Goal: Browse casually

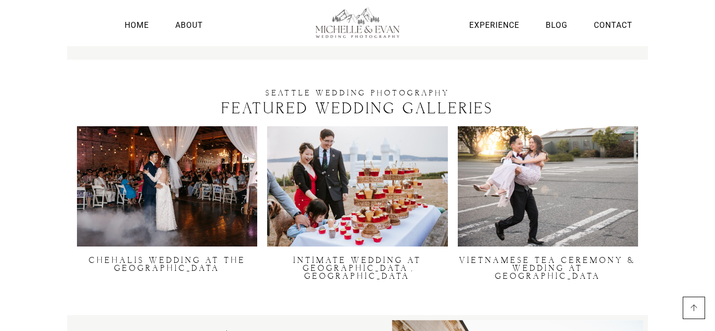
scroll to position [1850, 0]
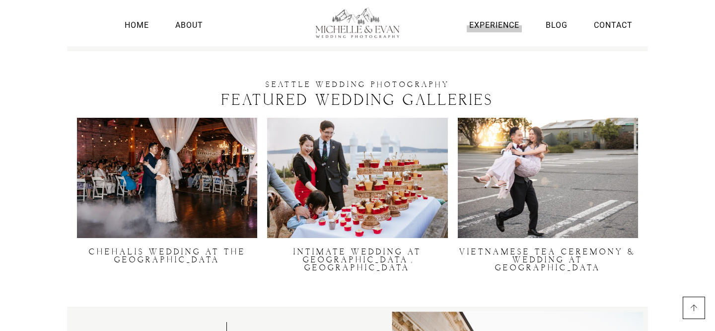
click at [494, 24] on link "Experience" at bounding box center [494, 24] width 55 height 13
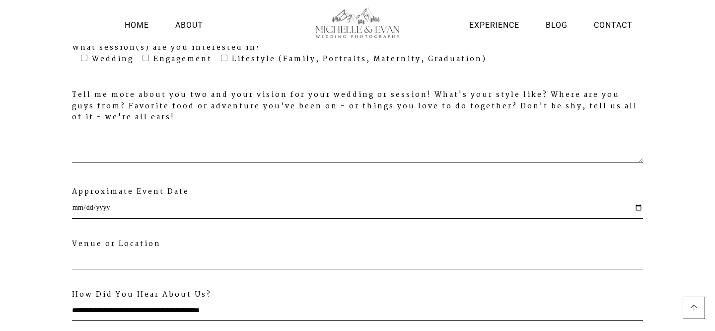
scroll to position [3238, 0]
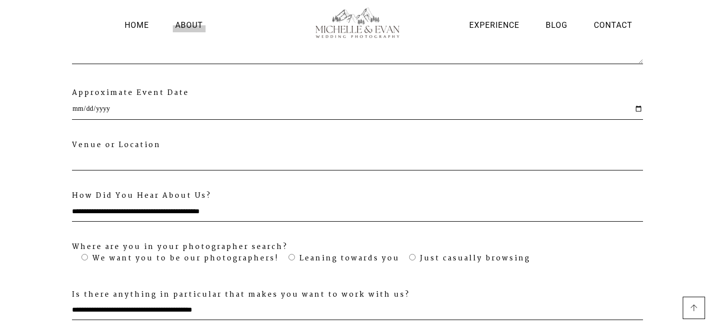
click at [185, 22] on link "About" at bounding box center [189, 24] width 33 height 13
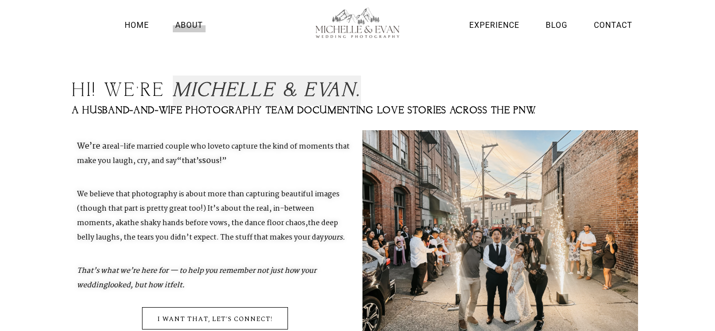
click at [193, 22] on link "About" at bounding box center [189, 24] width 33 height 13
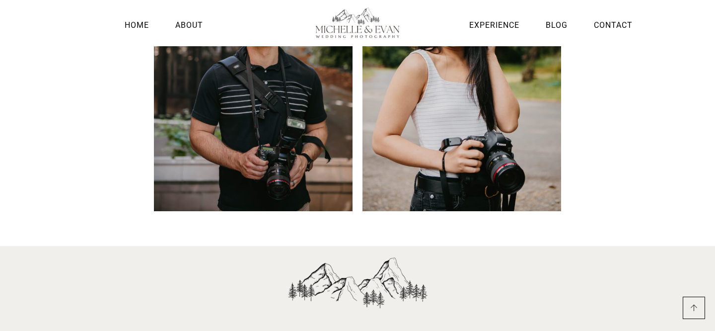
scroll to position [864, 0]
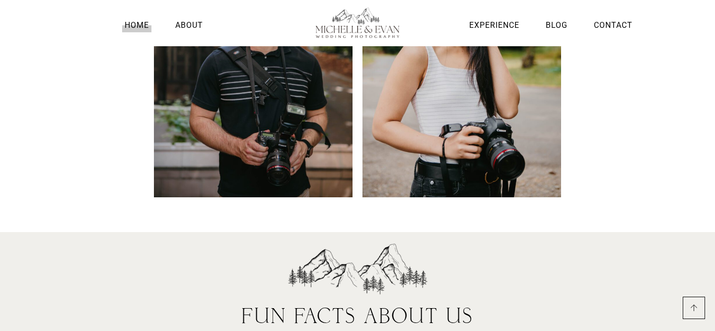
click at [136, 23] on link "Home" at bounding box center [136, 24] width 29 height 13
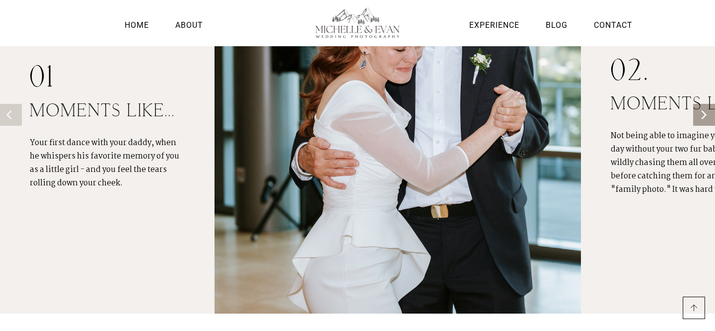
scroll to position [802, 0]
click at [700, 122] on button "Next" at bounding box center [707, 115] width 22 height 22
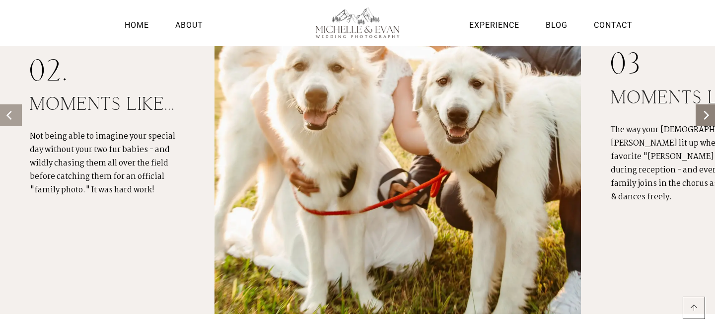
click at [700, 122] on button "Next" at bounding box center [707, 115] width 22 height 22
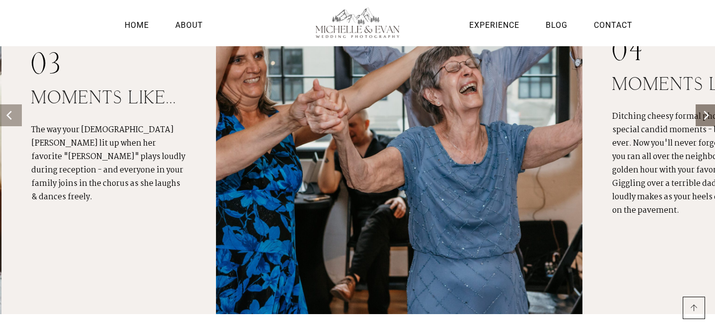
click at [700, 122] on button "Next" at bounding box center [707, 115] width 22 height 22
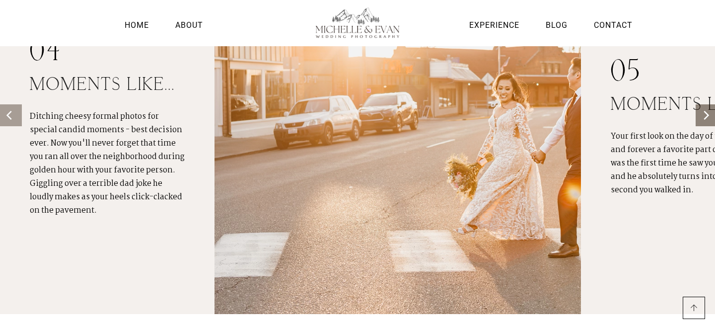
click at [700, 122] on button "Next" at bounding box center [707, 115] width 22 height 22
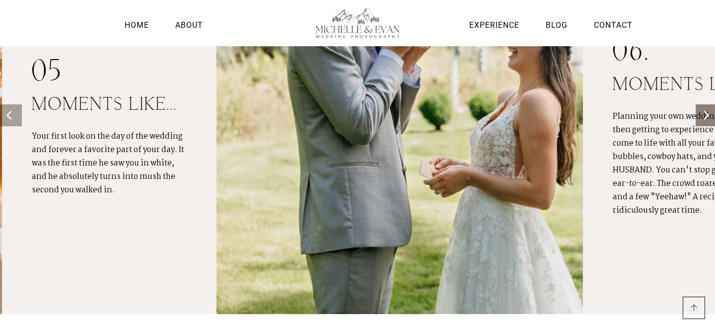
click at [700, 122] on button "Next" at bounding box center [707, 115] width 22 height 22
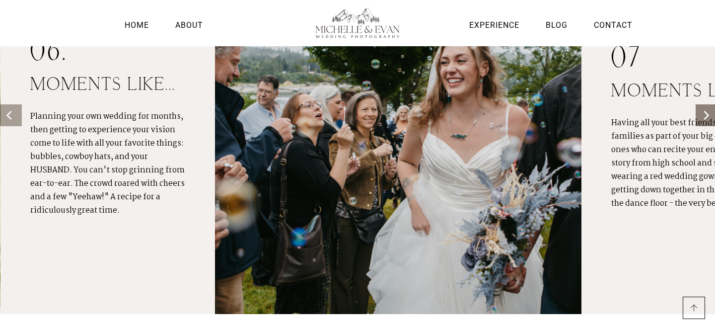
click at [700, 122] on button "Next" at bounding box center [707, 115] width 22 height 22
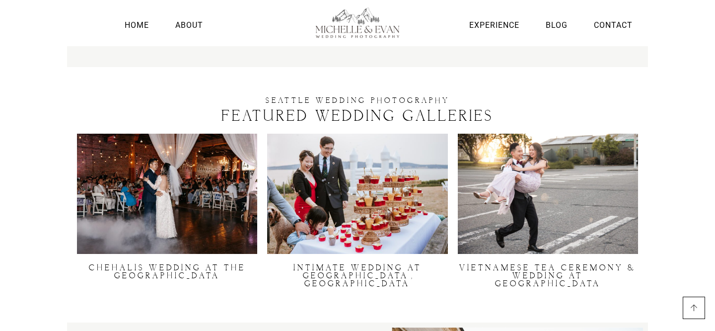
scroll to position [1831, 0]
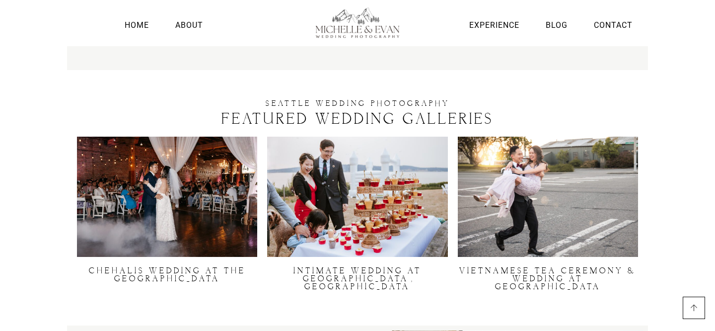
click at [183, 185] on img at bounding box center [167, 197] width 180 height 120
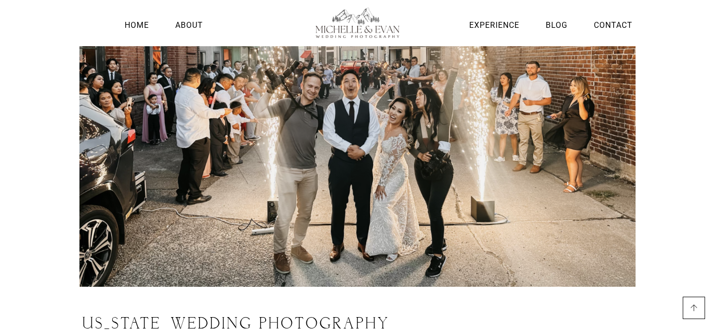
scroll to position [5422, 0]
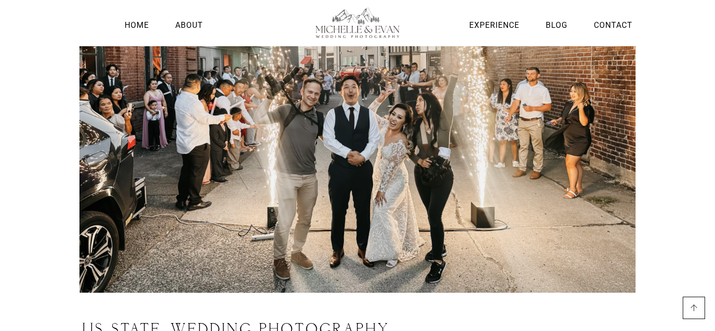
click at [134, 33] on li "Home" at bounding box center [136, 22] width 29 height 31
click at [131, 23] on link "Home" at bounding box center [136, 24] width 29 height 13
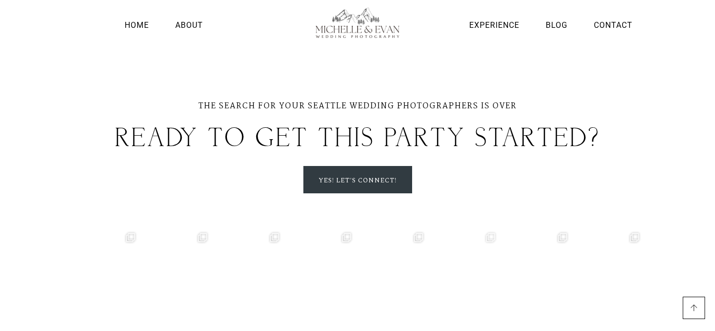
scroll to position [2918, 0]
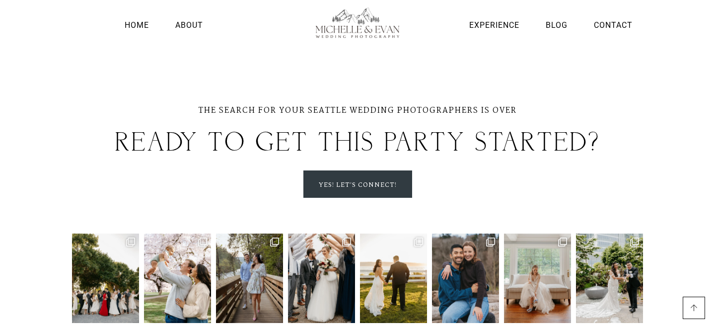
click at [467, 233] on img at bounding box center [465, 277] width 67 height 89
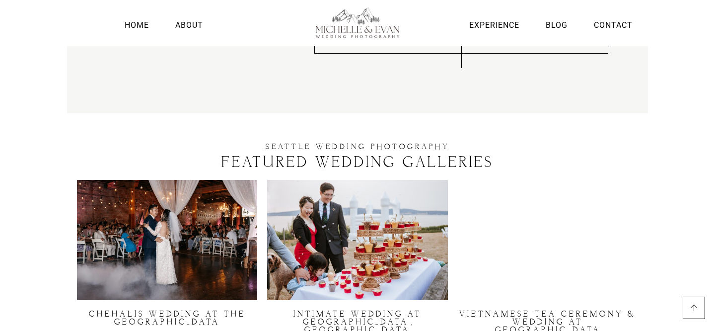
scroll to position [1791, 0]
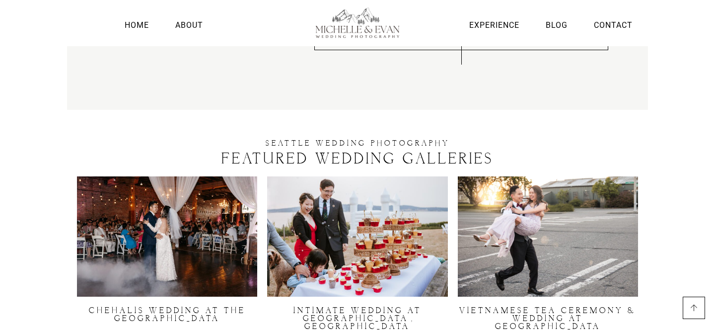
click at [563, 218] on img at bounding box center [548, 236] width 180 height 120
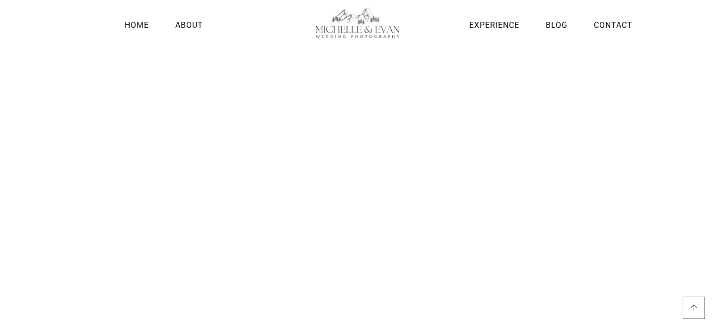
scroll to position [5731, 0]
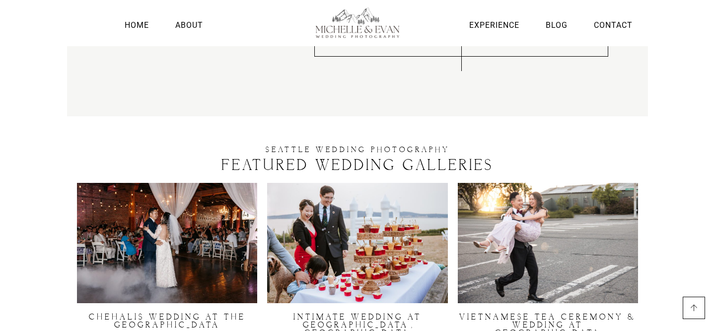
scroll to position [1782, 0]
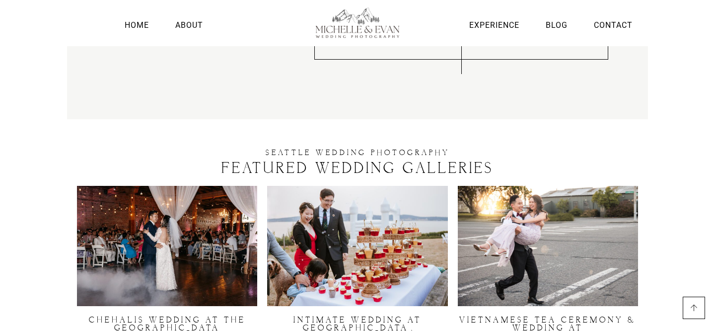
click at [345, 219] on img at bounding box center [357, 246] width 180 height 120
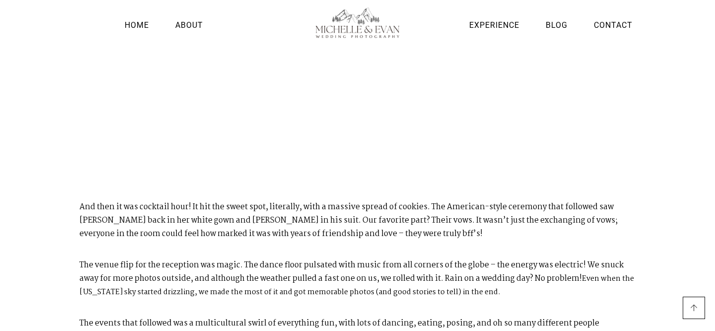
scroll to position [624, 0]
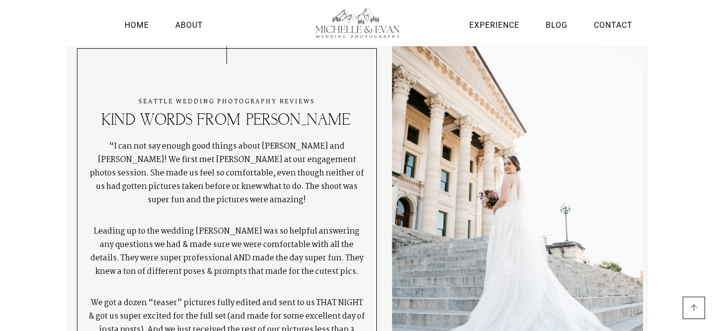
scroll to position [2127, 0]
